Goal: Entertainment & Leisure: Consume media (video, audio)

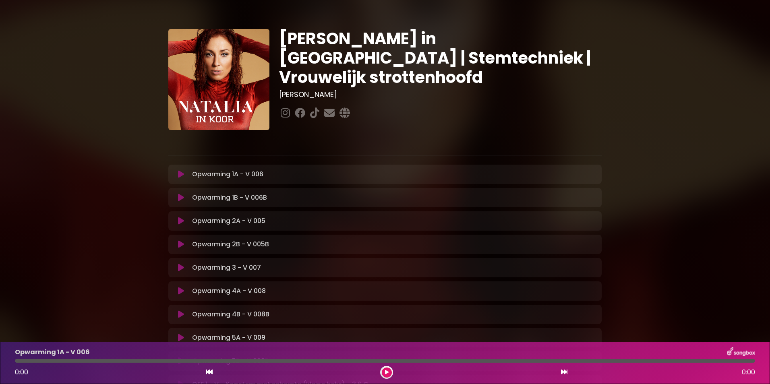
click at [229, 176] on p "Opwarming 1A - V 006 Loading Track..." at bounding box center [227, 175] width 71 height 10
click at [180, 172] on icon at bounding box center [181, 174] width 6 height 8
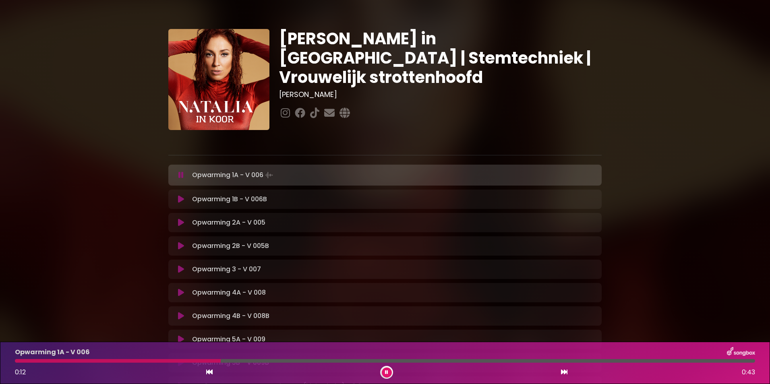
click at [181, 173] on icon at bounding box center [180, 175] width 5 height 8
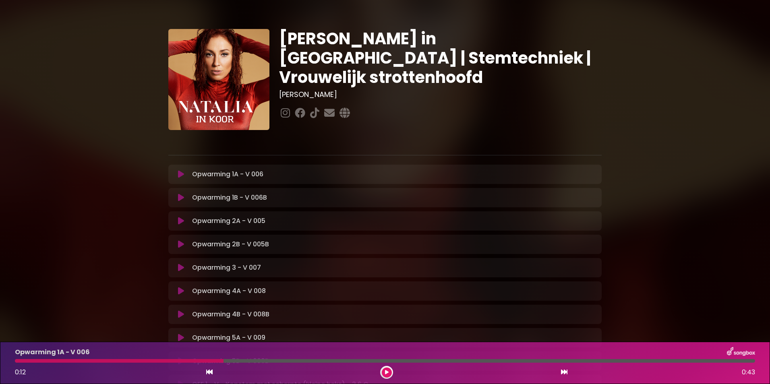
click at [180, 194] on icon at bounding box center [181, 198] width 6 height 8
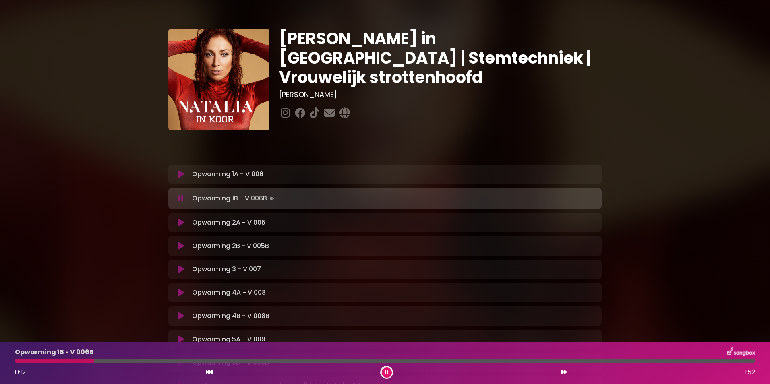
click at [180, 196] on icon at bounding box center [180, 199] width 5 height 8
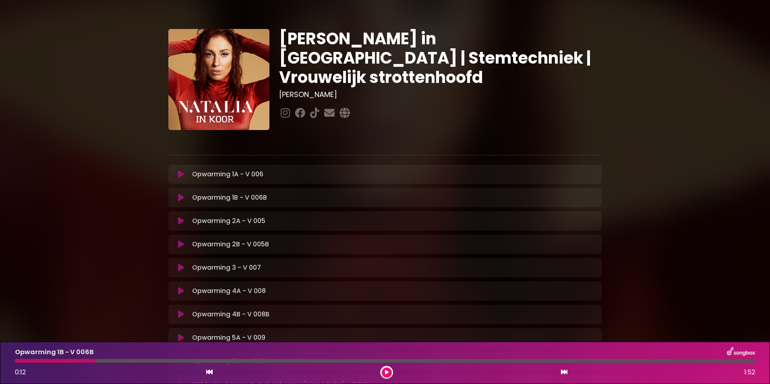
click at [180, 219] on icon at bounding box center [181, 221] width 6 height 8
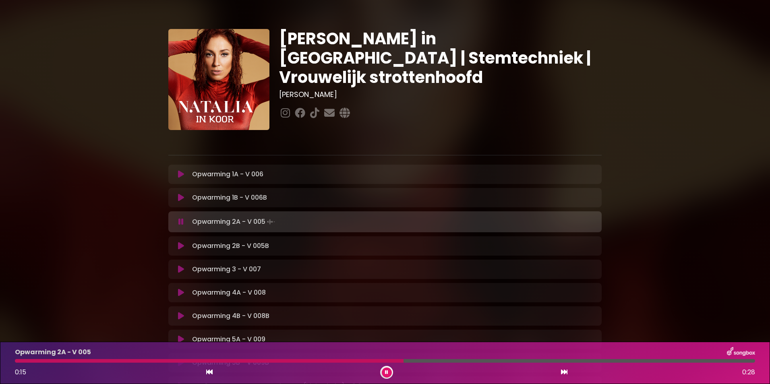
click at [181, 218] on icon at bounding box center [180, 222] width 5 height 8
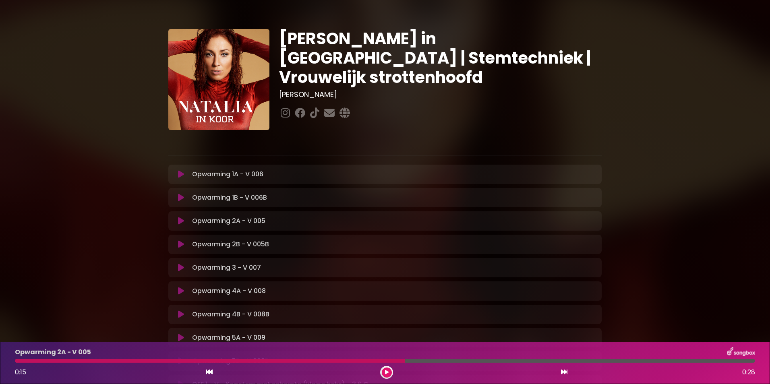
click at [183, 288] on icon at bounding box center [181, 291] width 6 height 8
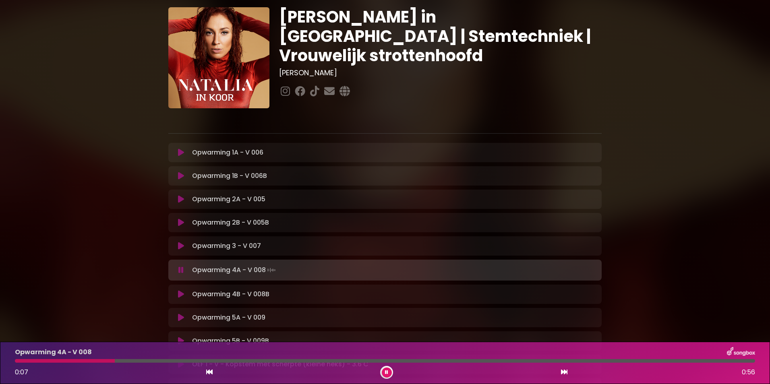
scroll to position [16, 0]
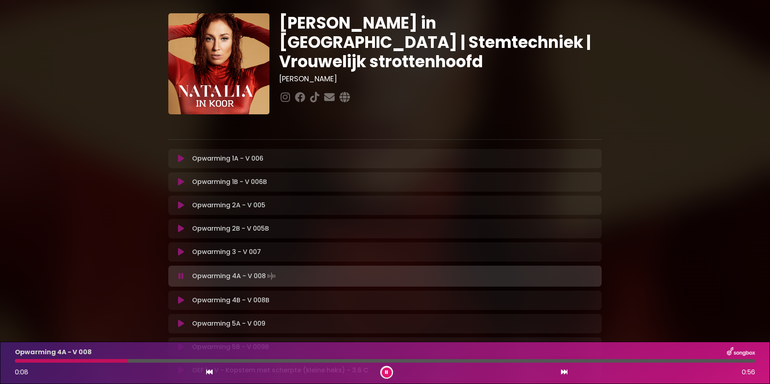
click at [179, 273] on icon at bounding box center [180, 276] width 5 height 8
